Goal: Task Accomplishment & Management: Complete application form

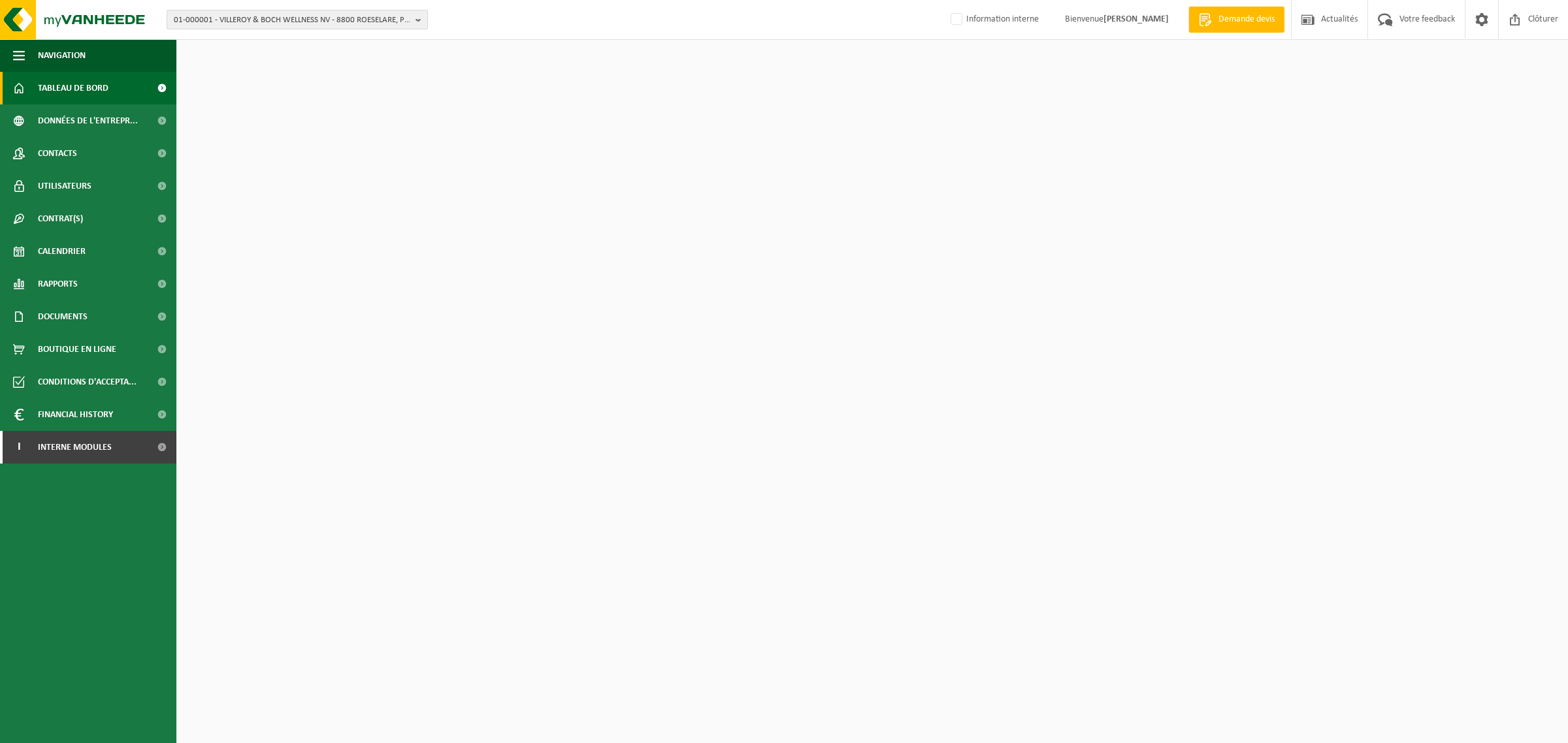
click at [331, 20] on span "01-000001 - VILLEROY & BOCH WELLNESS NV - 8800 ROESELARE, POPULIERSTRAAT 1" at bounding box center [292, 20] width 237 height 20
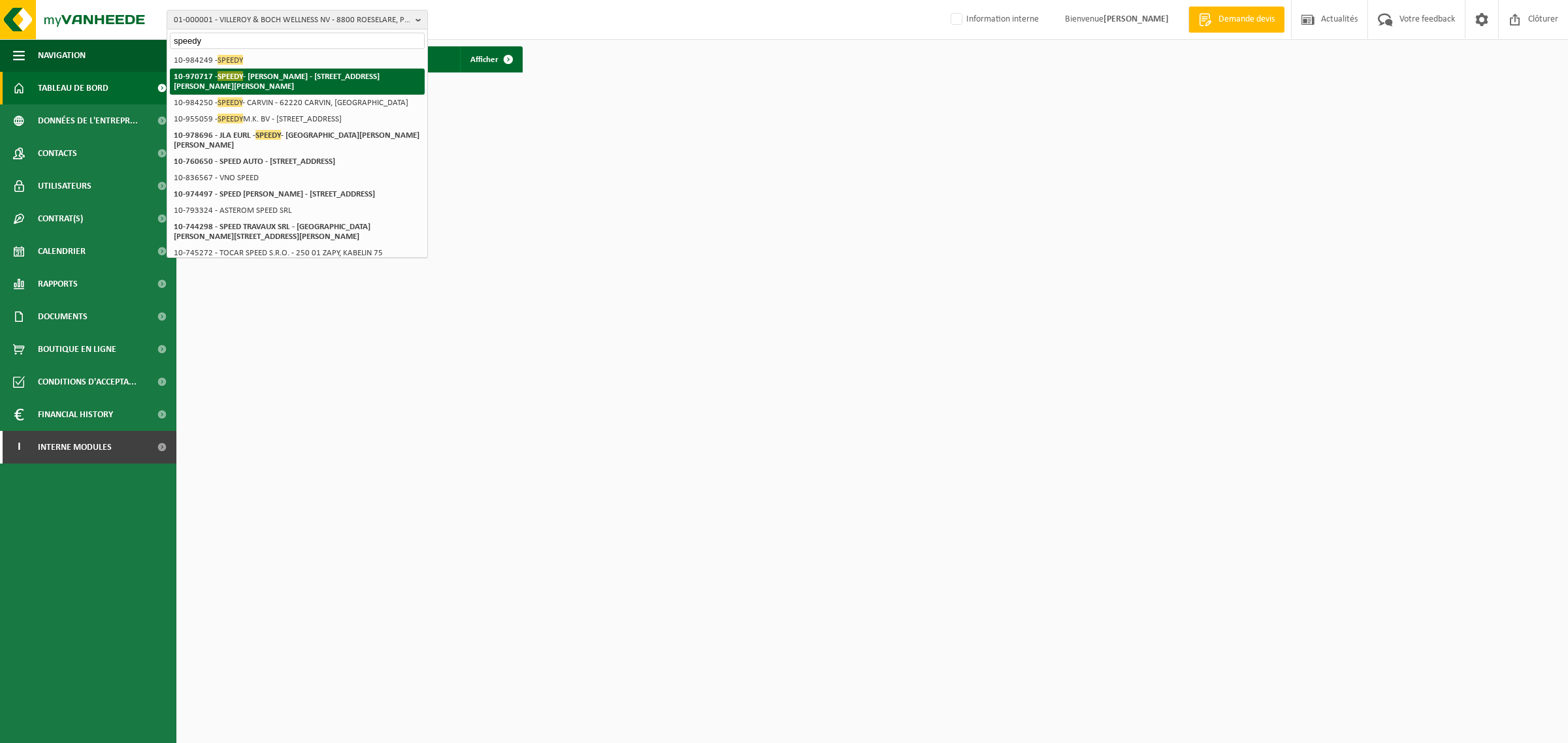
type input "speedy"
click at [272, 78] on strong "10-970717 - SPEEDY - BETHUNE - 62400 BETHUNE, AVENUE WINSTON CHURCHILL 4" at bounding box center [276, 81] width 205 height 20
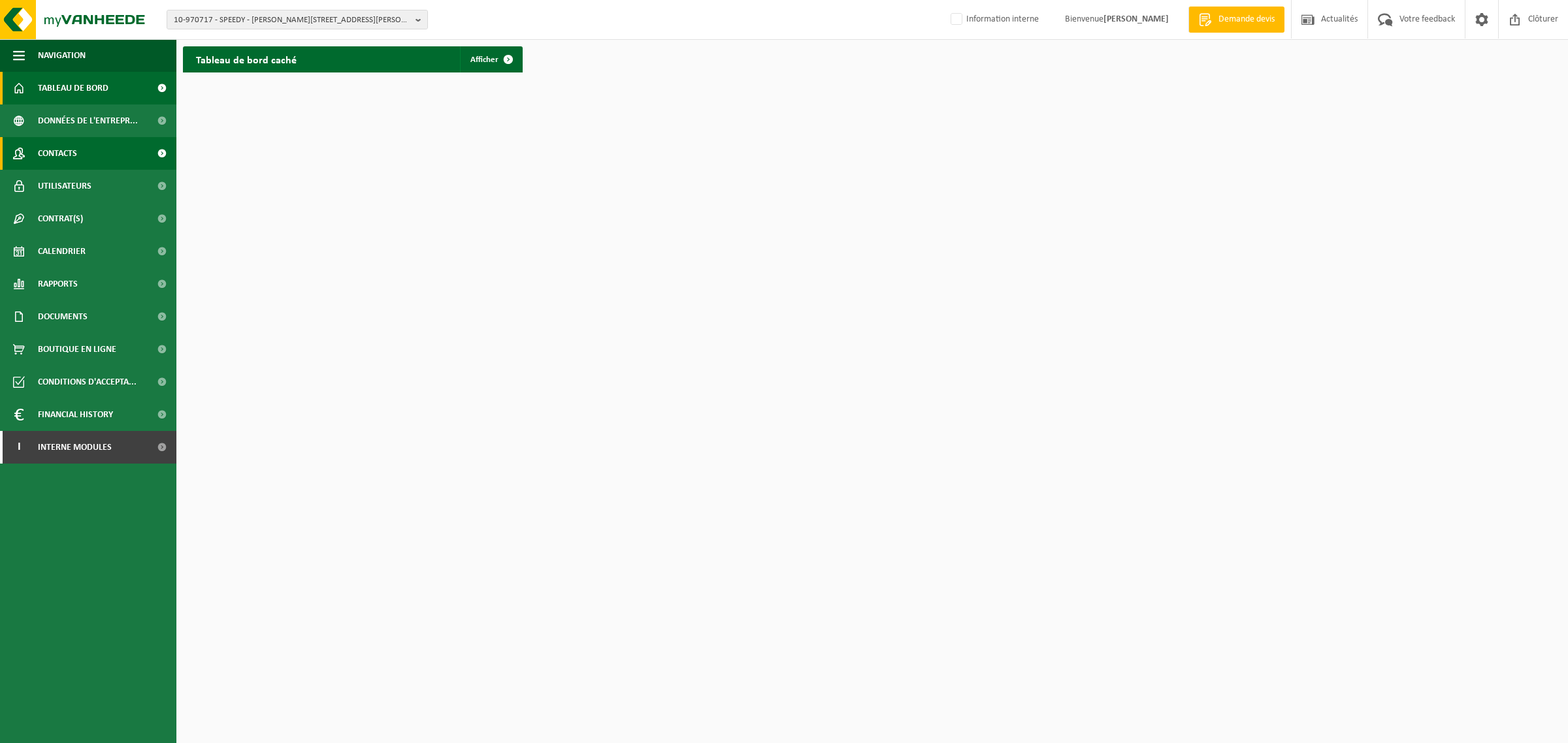
click at [64, 158] on span "Contacts" at bounding box center [57, 153] width 39 height 33
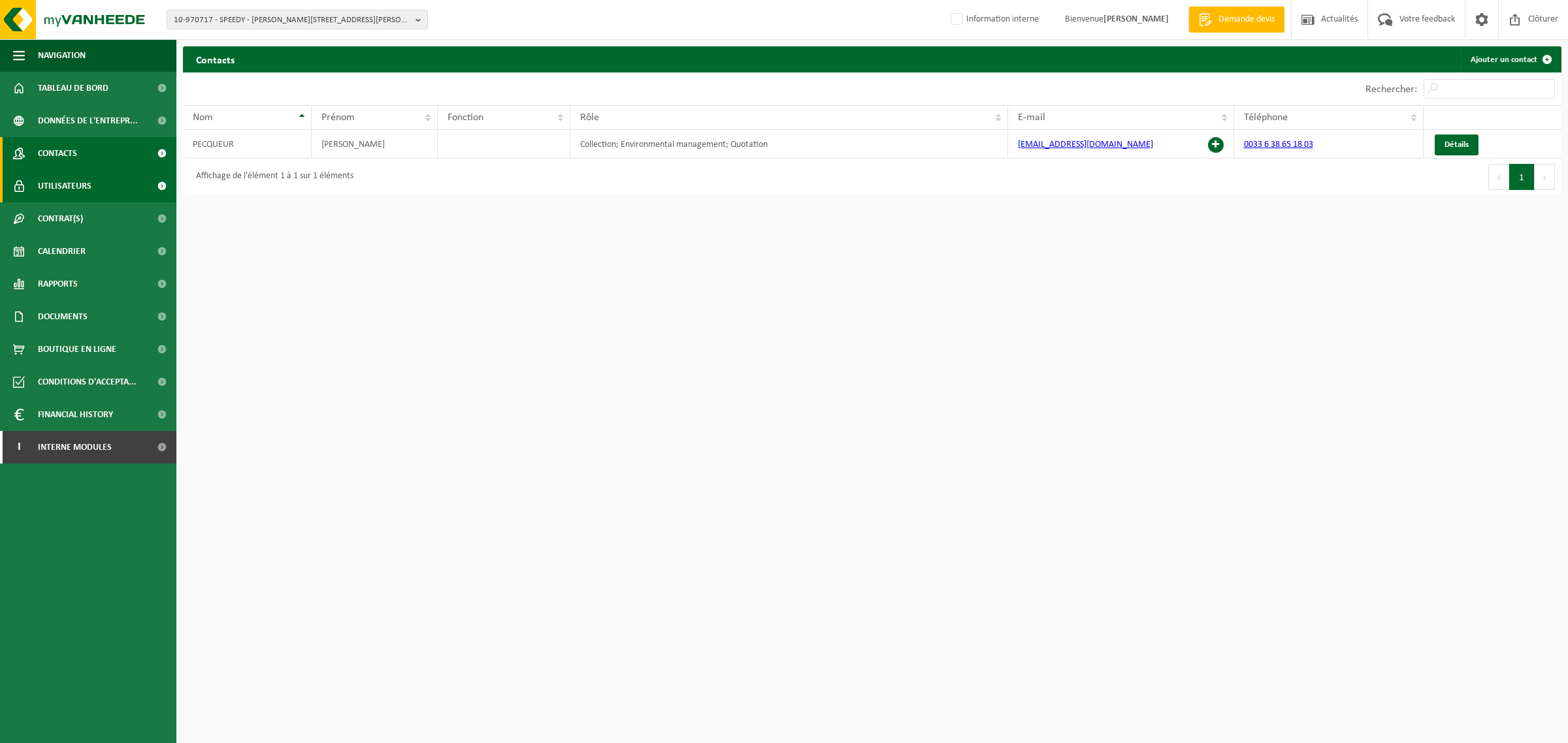
click at [106, 190] on link "Utilisateurs" at bounding box center [88, 186] width 177 height 33
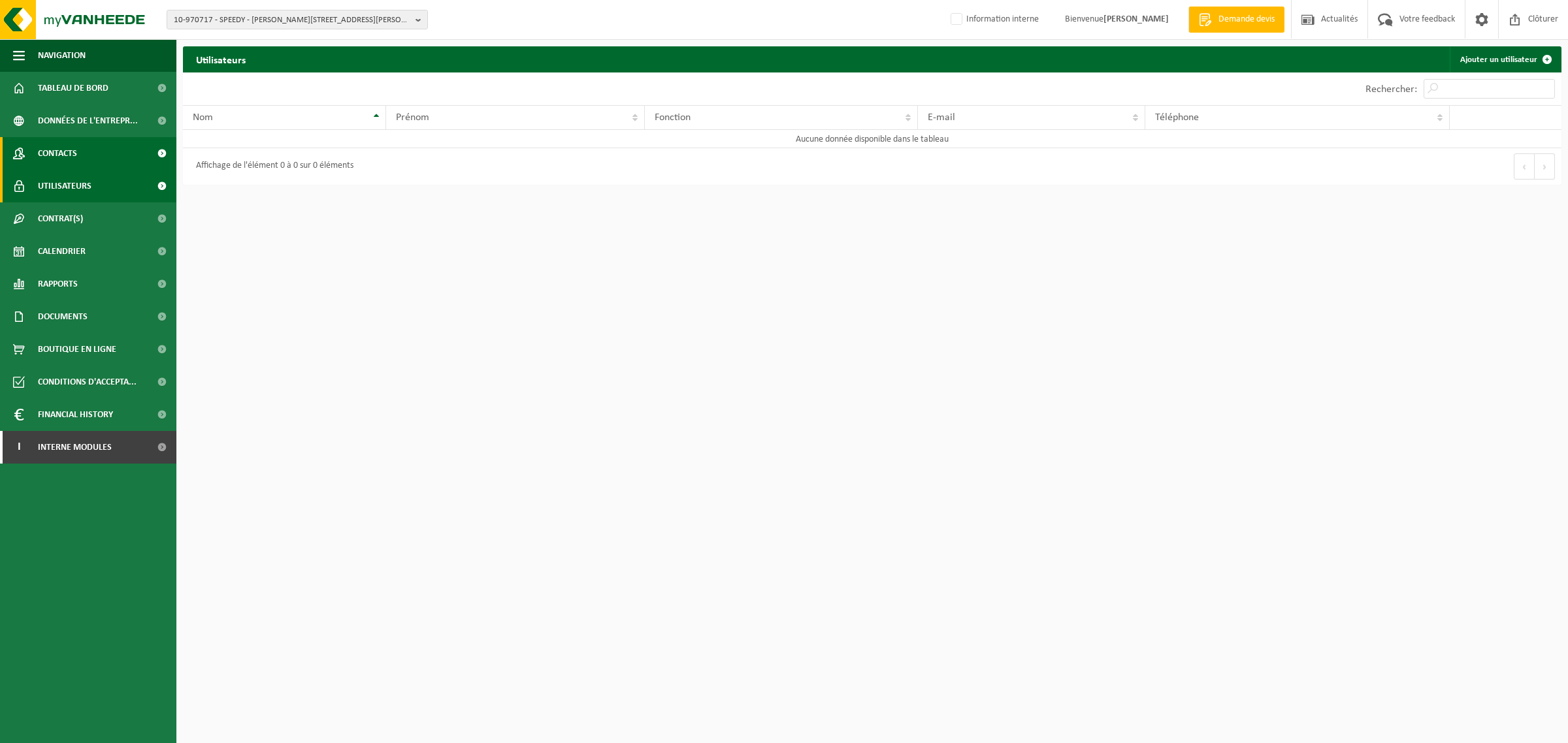
click at [66, 151] on span "Contacts" at bounding box center [57, 153] width 39 height 33
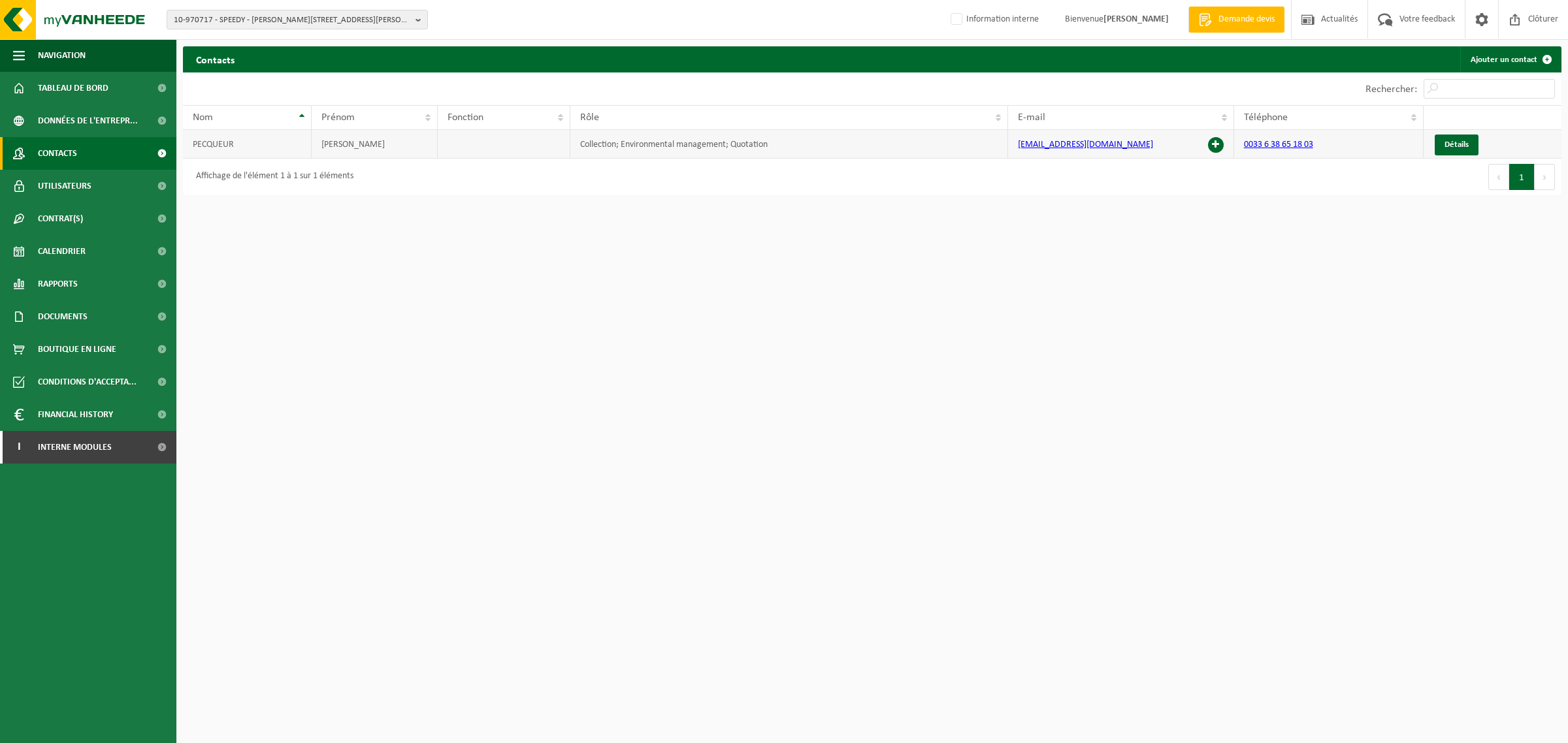
click at [1216, 145] on span at bounding box center [1216, 145] width 16 height 16
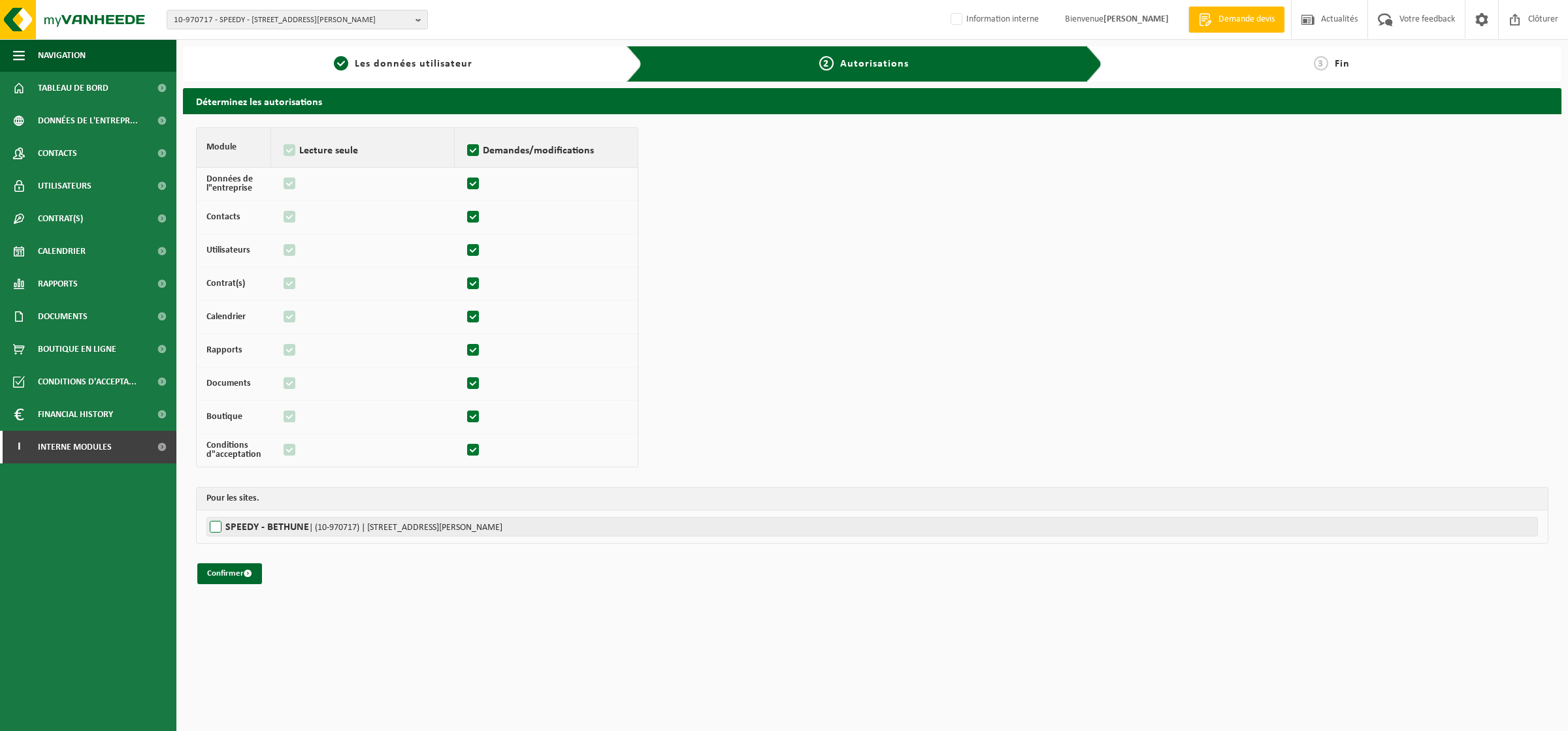
click at [213, 530] on label"] "SPEEDY - BETHUNE | (10-970717) | AVENUE WINSTON CHURCHILL 4, 62400 BETHUNE" at bounding box center [872, 526] width 1331 height 20
click at [213, 530] on input "SPEEDY - BETHUNE | (10-970717) | AVENUE WINSTON CHURCHILL 4, 62400 BETHUNE" at bounding box center [990, 526] width 1568 height 20
checkbox input "true"
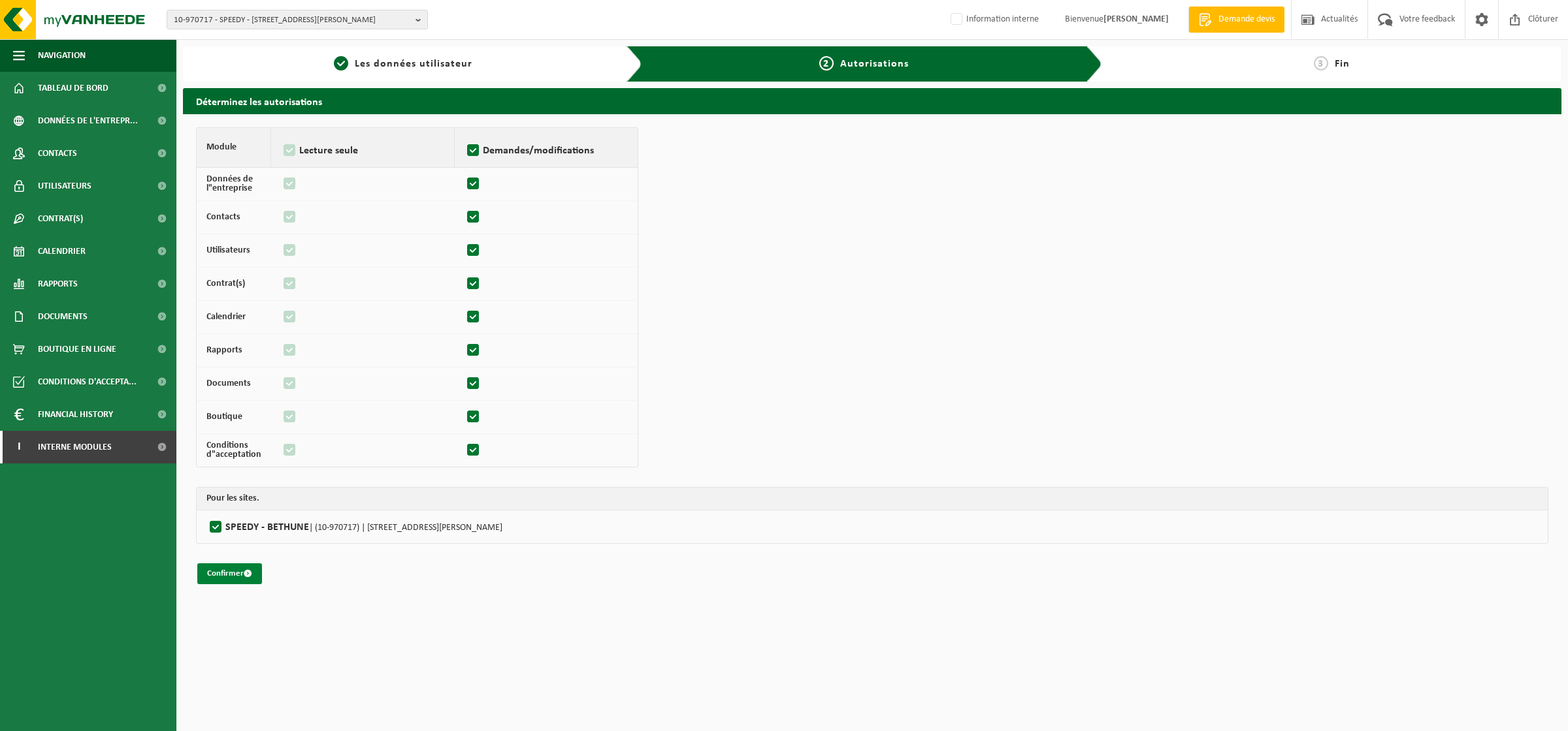
click at [233, 576] on button "Confirmer" at bounding box center [229, 574] width 65 height 21
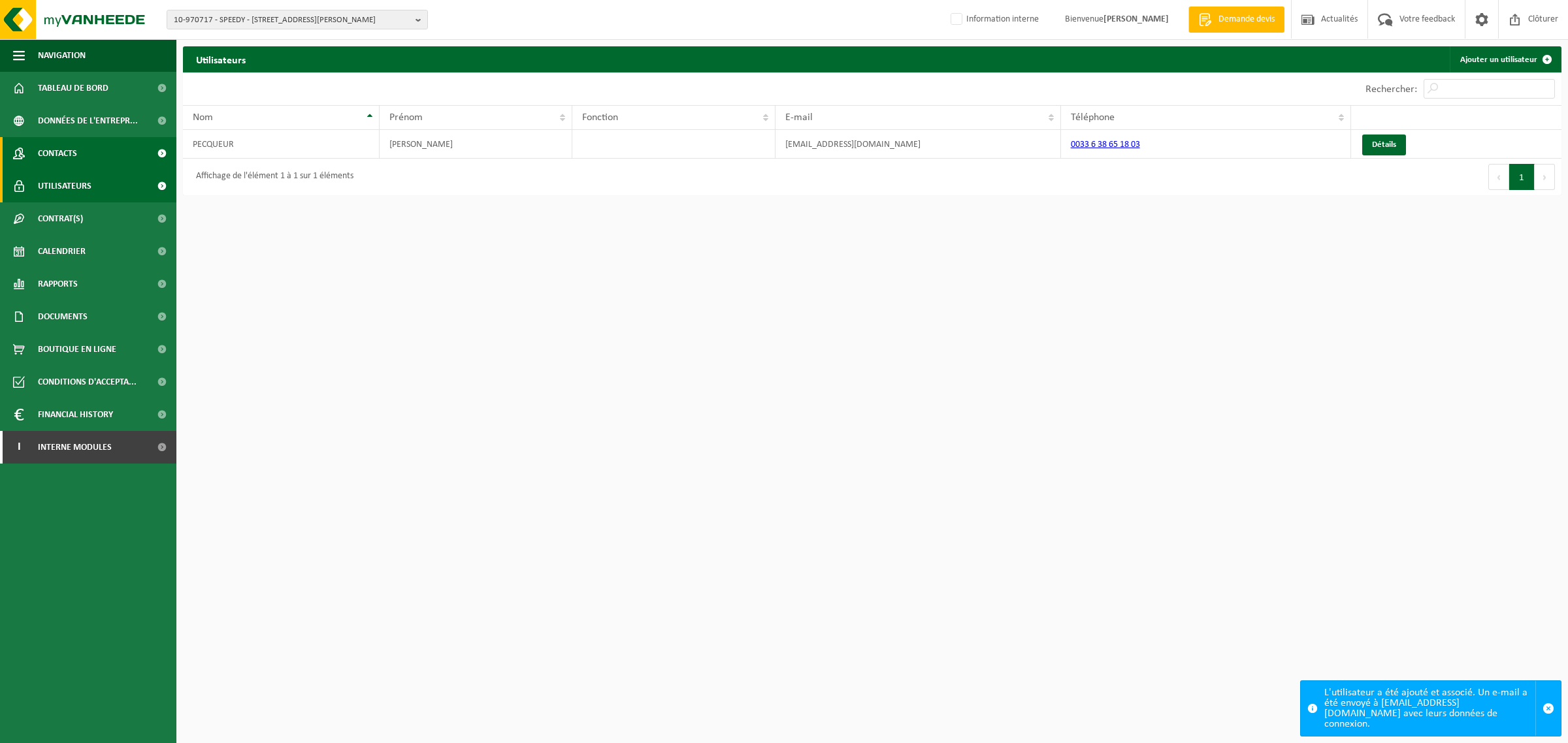
click at [43, 152] on span "Contacts" at bounding box center [57, 153] width 39 height 33
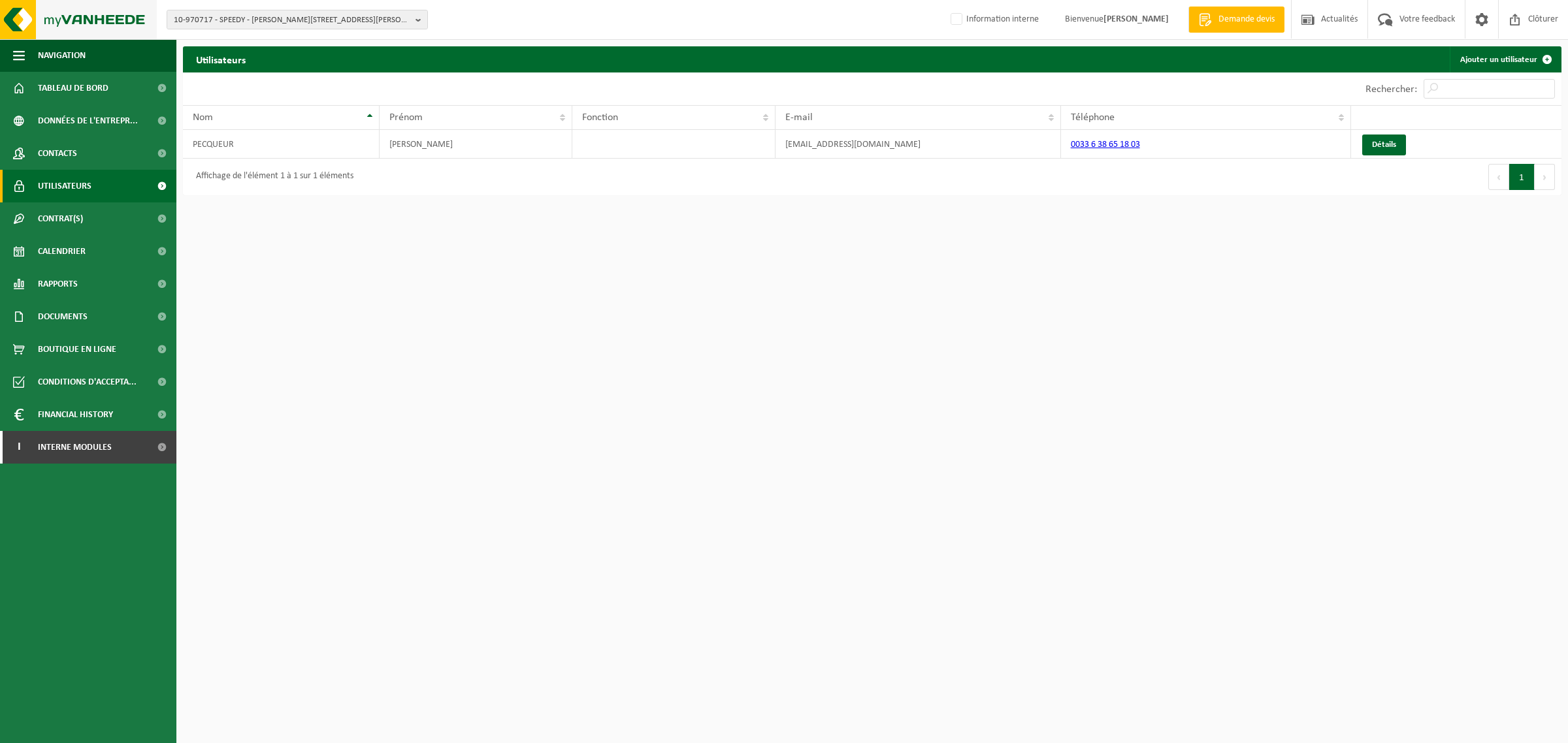
click at [63, 16] on img at bounding box center [78, 19] width 157 height 39
